Goal: Task Accomplishment & Management: Use online tool/utility

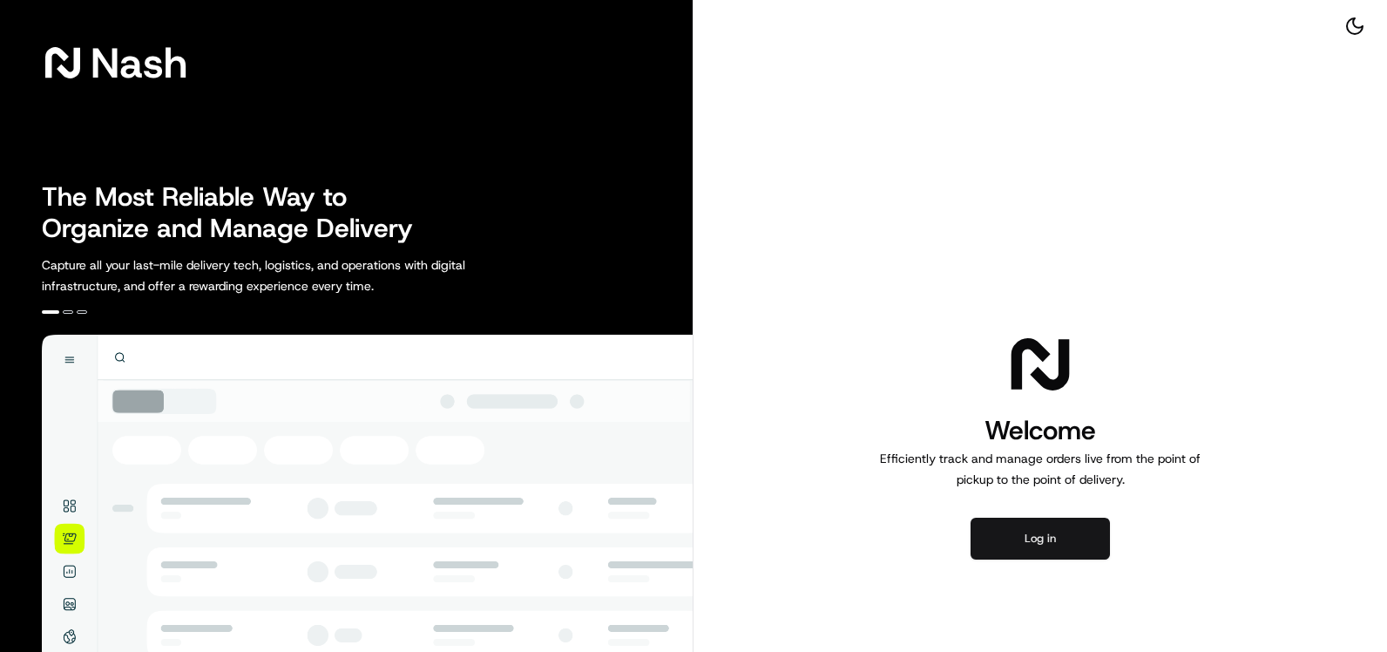
click at [1094, 539] on button "Log in" at bounding box center [1039, 538] width 139 height 42
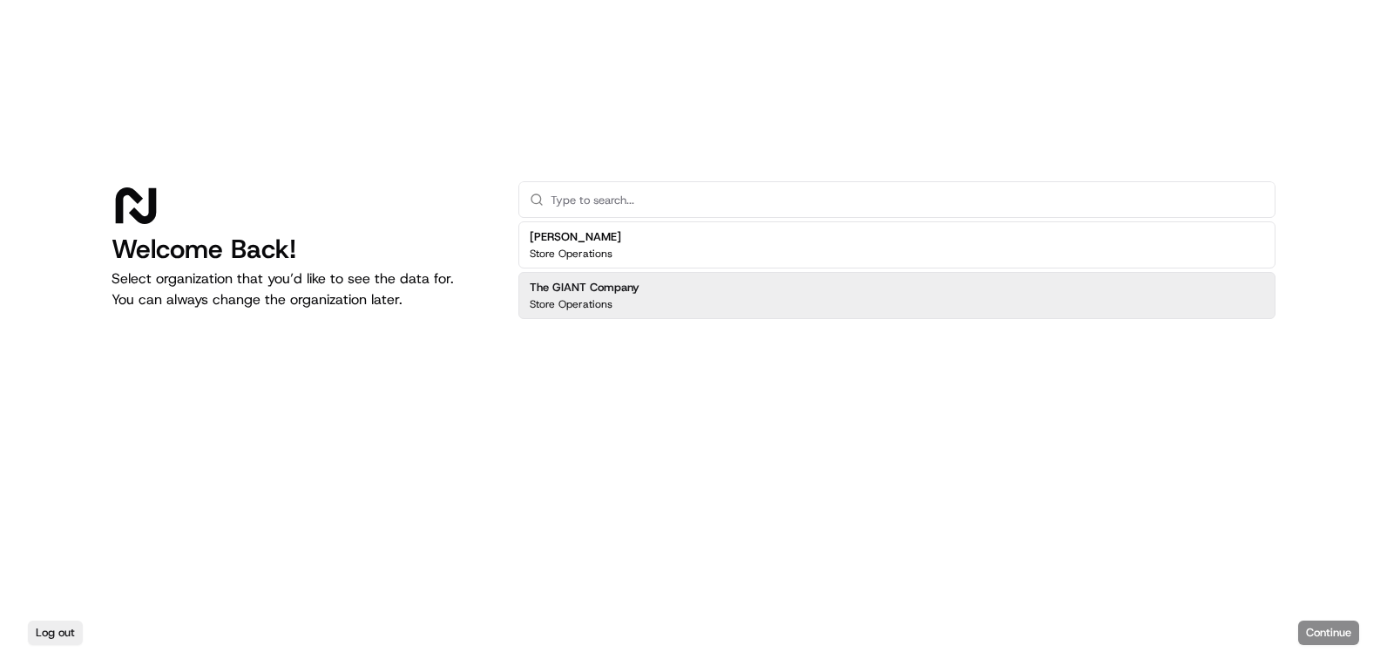
click at [651, 313] on div "The GIANT Company Store Operations" at bounding box center [896, 295] width 757 height 47
click at [1331, 630] on button "Continue" at bounding box center [1328, 632] width 61 height 24
